Goal: Browse casually

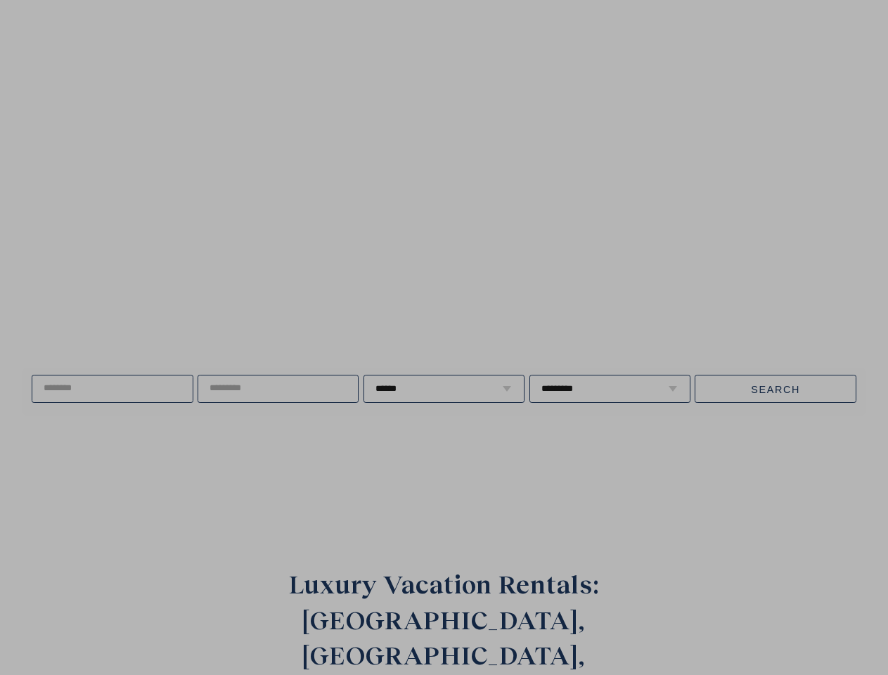
click at [443, 337] on div "Save up to 15% Indulge in Turquoise Waters & Luxury Living this winter! Sign up…" at bounding box center [444, 337] width 888 height 675
